Goal: Transaction & Acquisition: Book appointment/travel/reservation

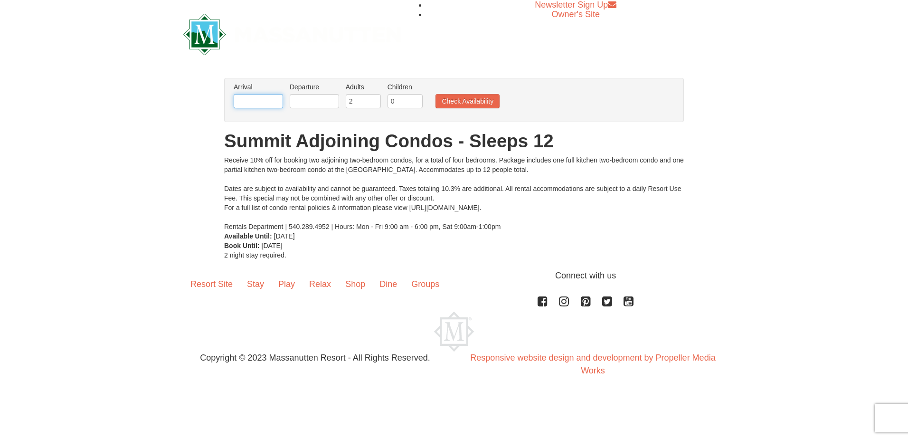
click at [261, 104] on input "text" at bounding box center [258, 101] width 49 height 14
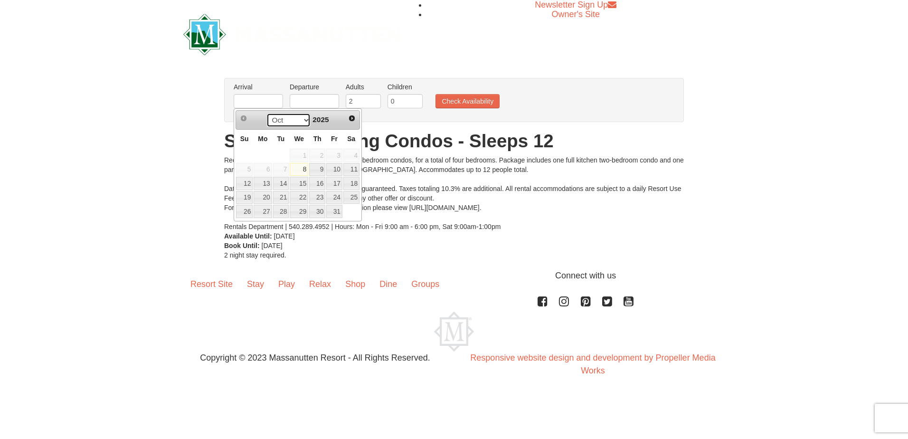
click at [276, 121] on select "Oct Nov Dec" at bounding box center [289, 120] width 44 height 14
click at [302, 199] on link "24" at bounding box center [299, 197] width 19 height 13
type input "[DATE]"
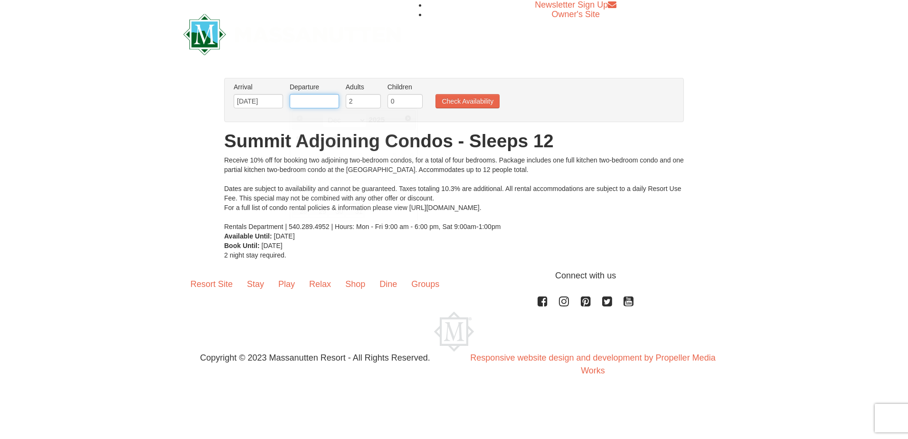
click at [318, 104] on input "text" at bounding box center [314, 101] width 49 height 14
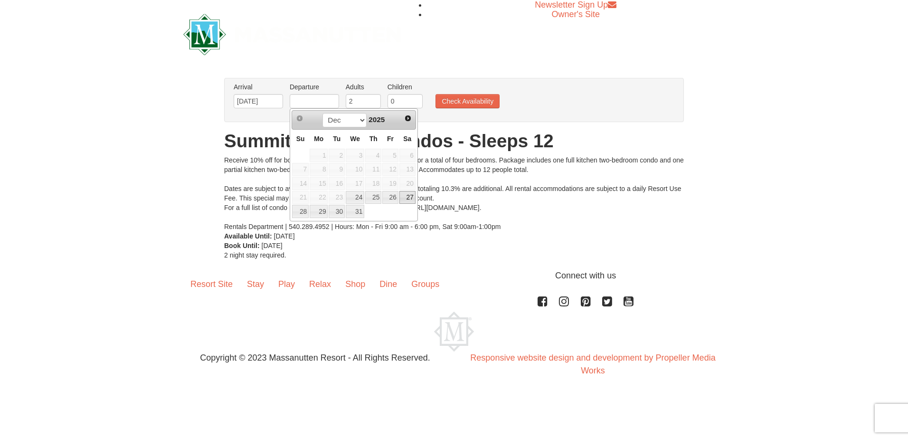
click at [406, 200] on link "27" at bounding box center [408, 197] width 16 height 13
type input "[DATE]"
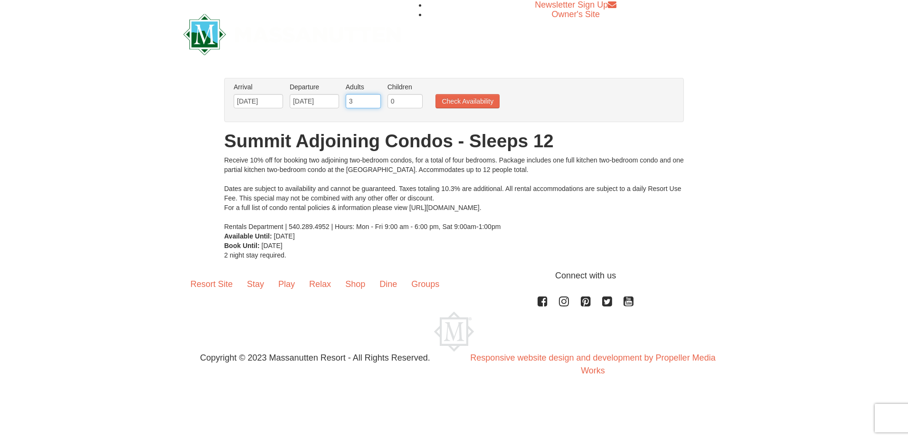
click at [375, 98] on input "3" at bounding box center [363, 101] width 35 height 14
type input "4"
click at [375, 98] on input "4" at bounding box center [363, 101] width 35 height 14
click at [462, 101] on button "Check Availability" at bounding box center [468, 101] width 64 height 14
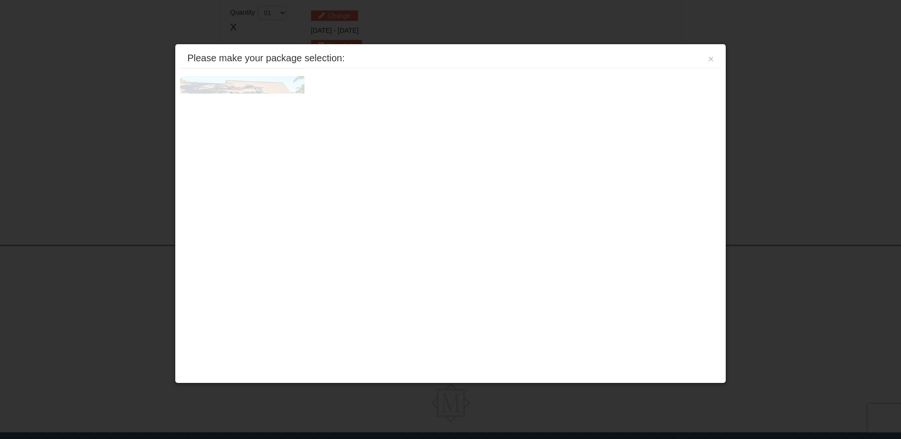
scroll to position [292, 0]
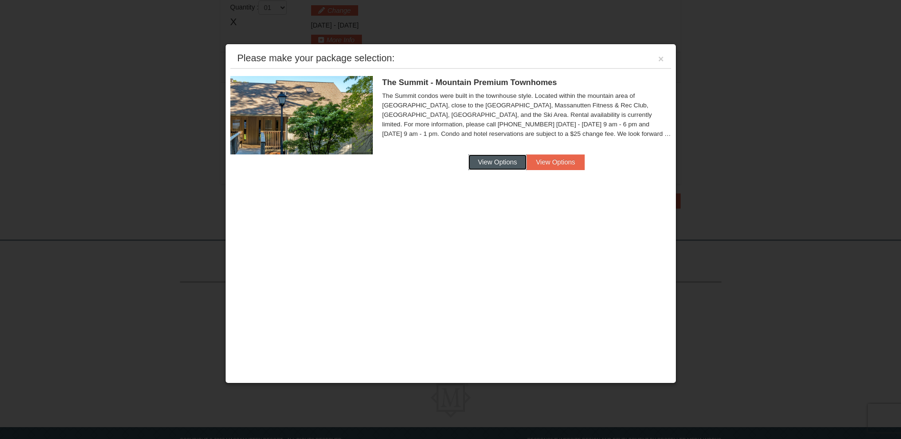
click at [496, 162] on button "View Options" at bounding box center [497, 161] width 58 height 15
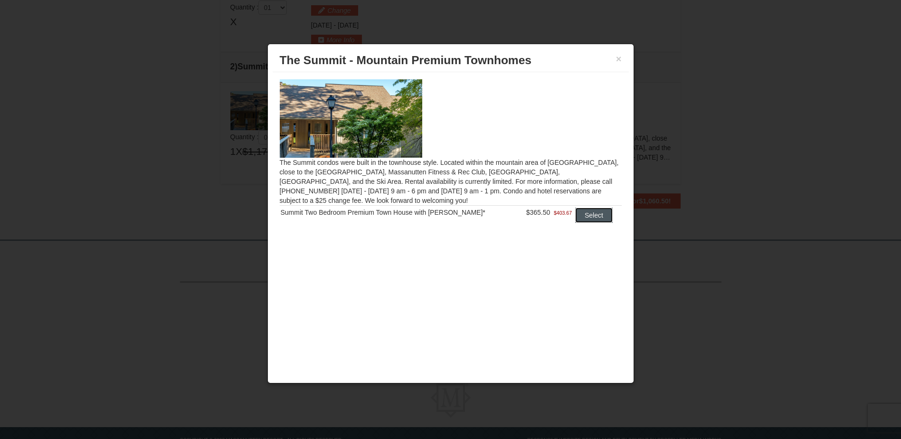
click at [579, 214] on button "Select" at bounding box center [594, 215] width 38 height 15
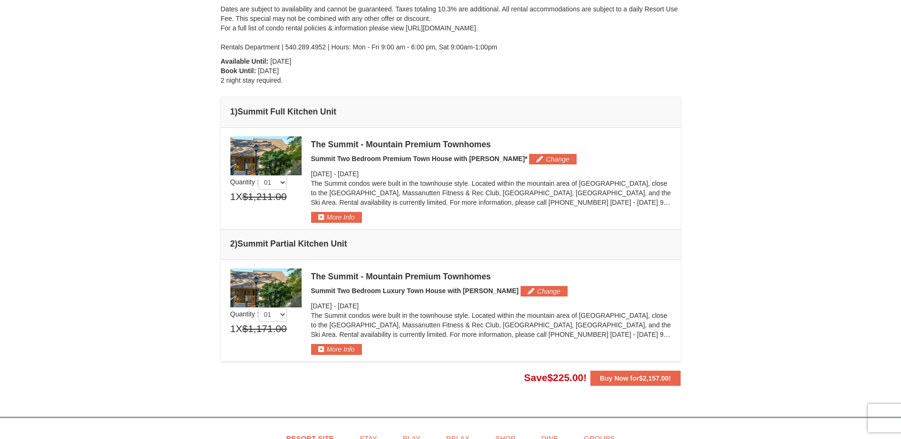
scroll to position [0, 0]
